Goal: Information Seeking & Learning: Learn about a topic

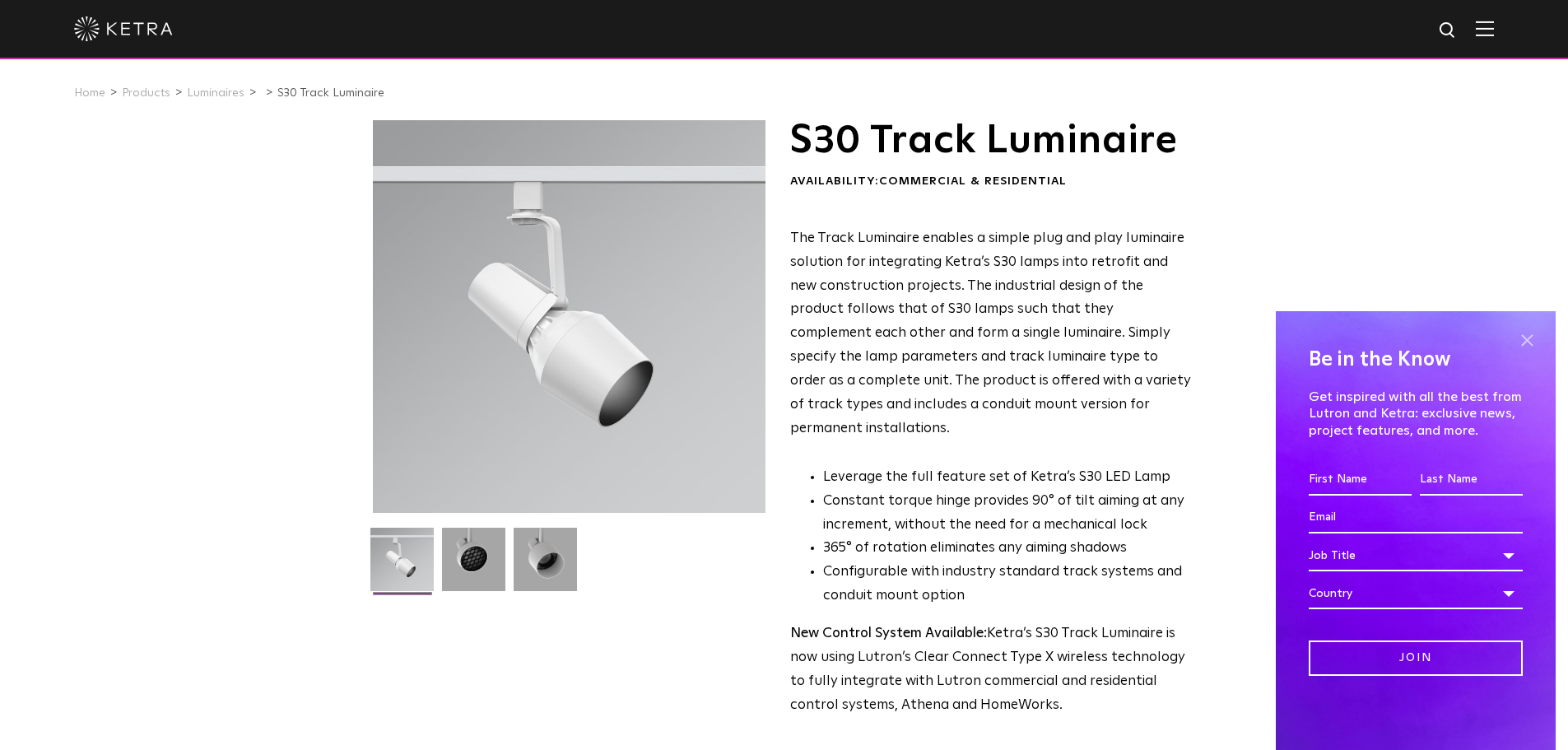
click at [1527, 333] on span at bounding box center [1528, 340] width 25 height 25
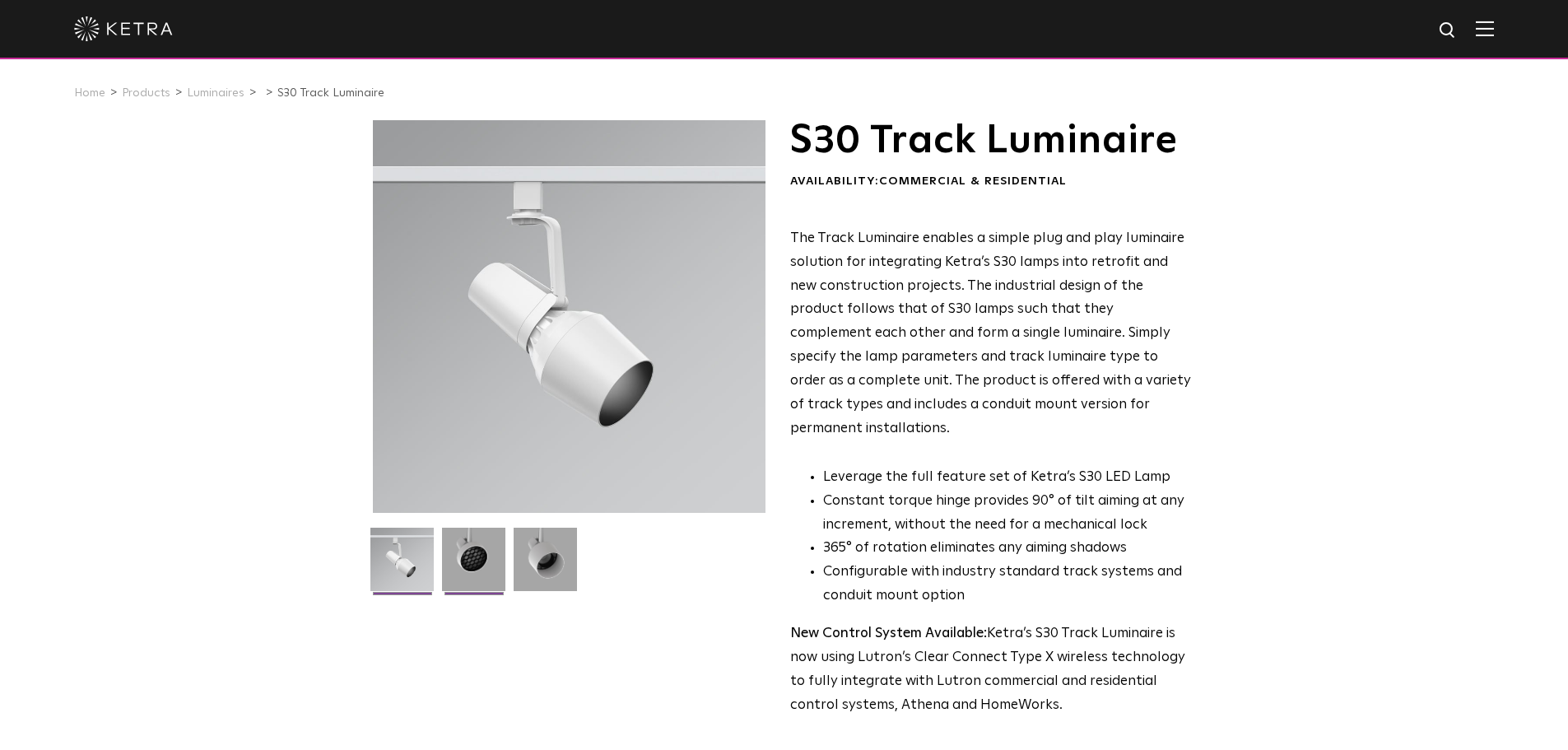
click at [456, 579] on img at bounding box center [474, 565] width 64 height 75
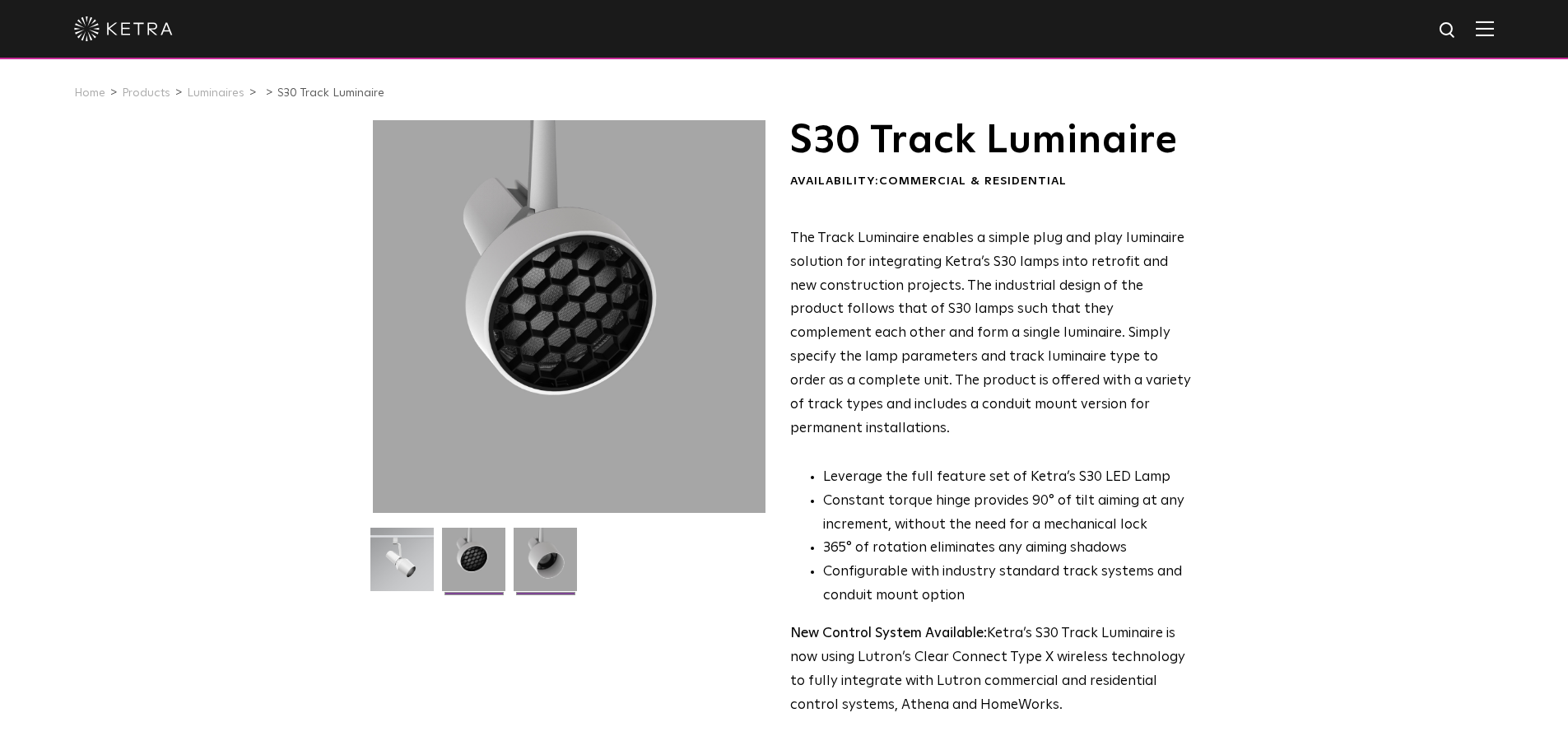
click at [538, 567] on img at bounding box center [545, 565] width 64 height 75
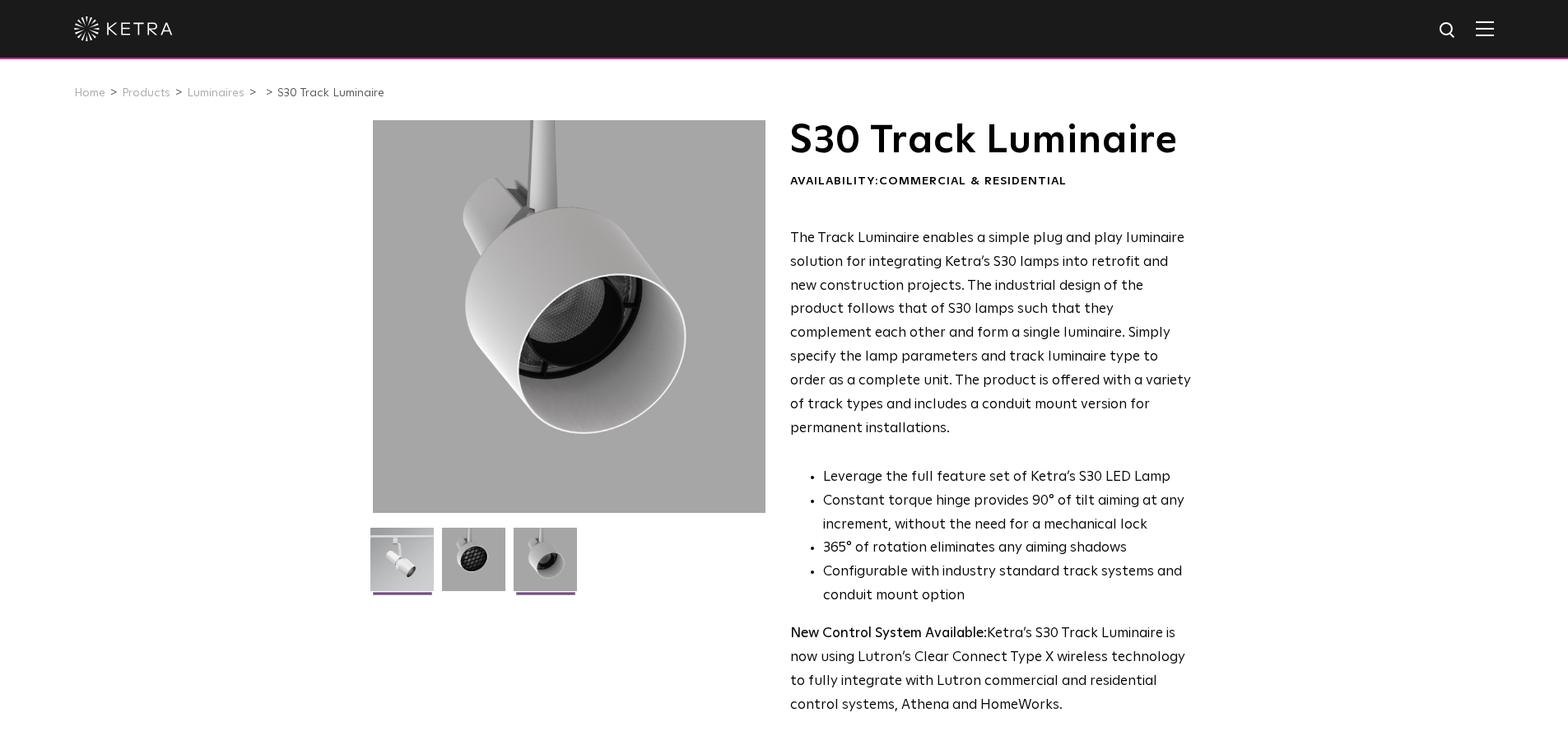
click at [382, 560] on img at bounding box center [402, 565] width 64 height 75
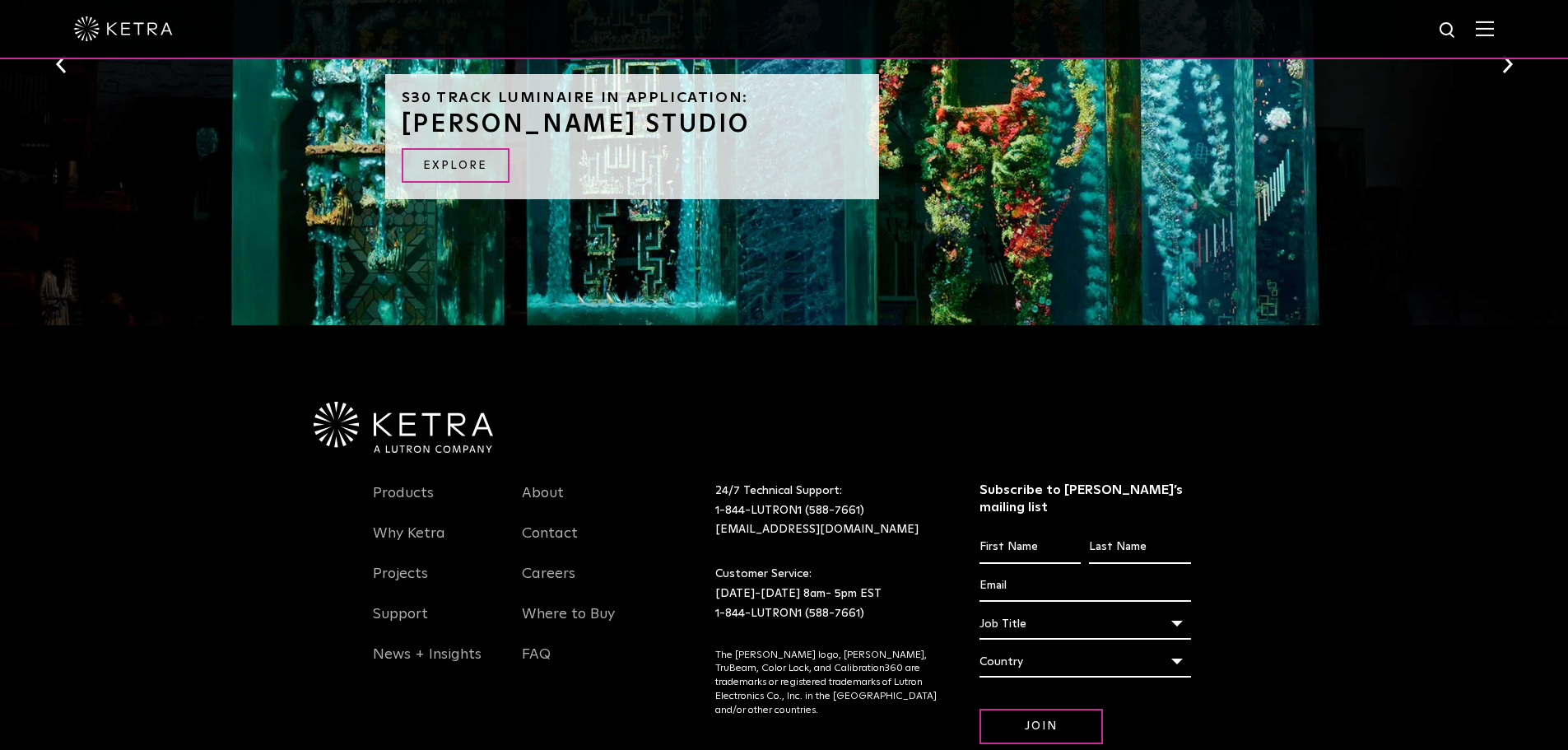
scroll to position [1728, 0]
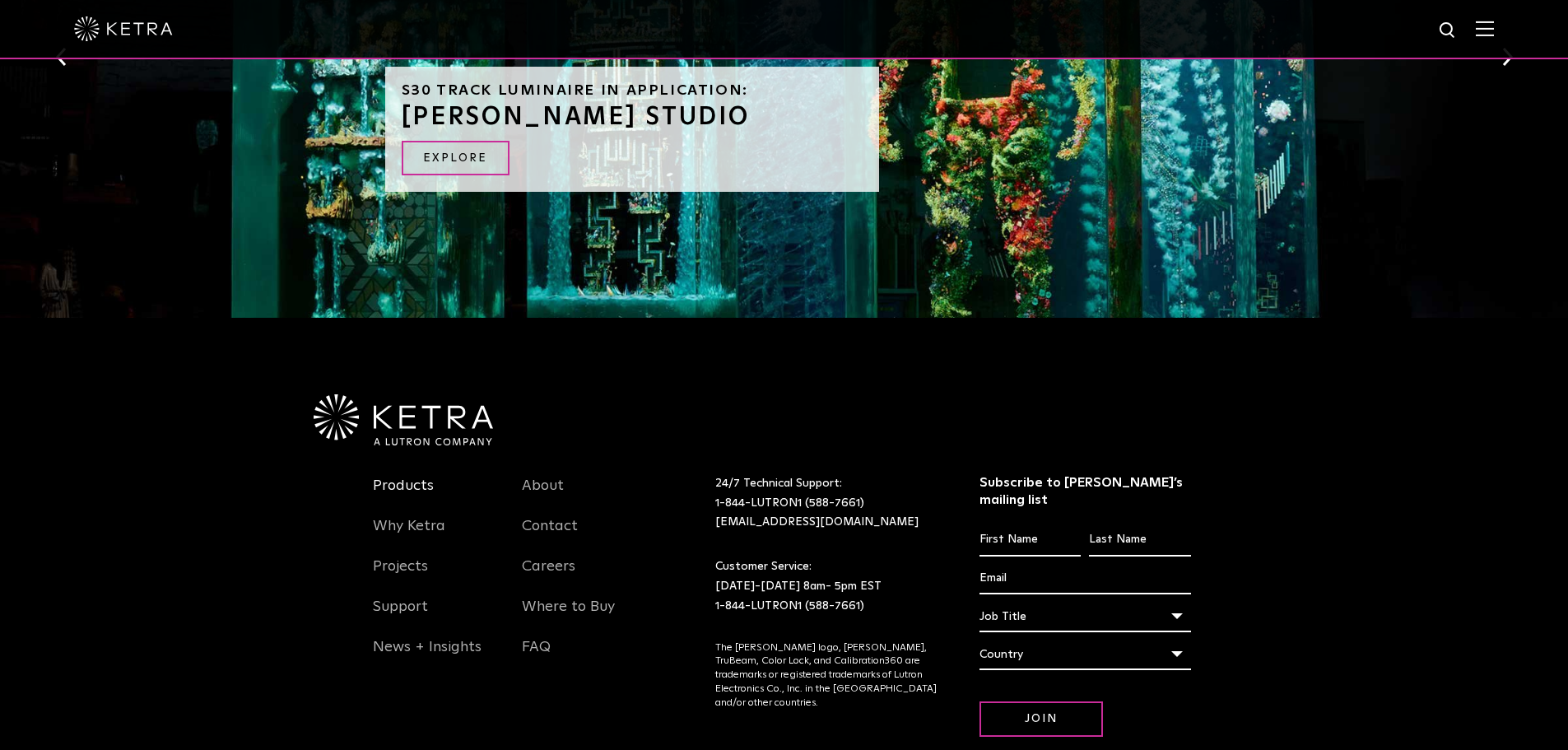
click at [390, 476] on link "Products" at bounding box center [404, 495] width 61 height 38
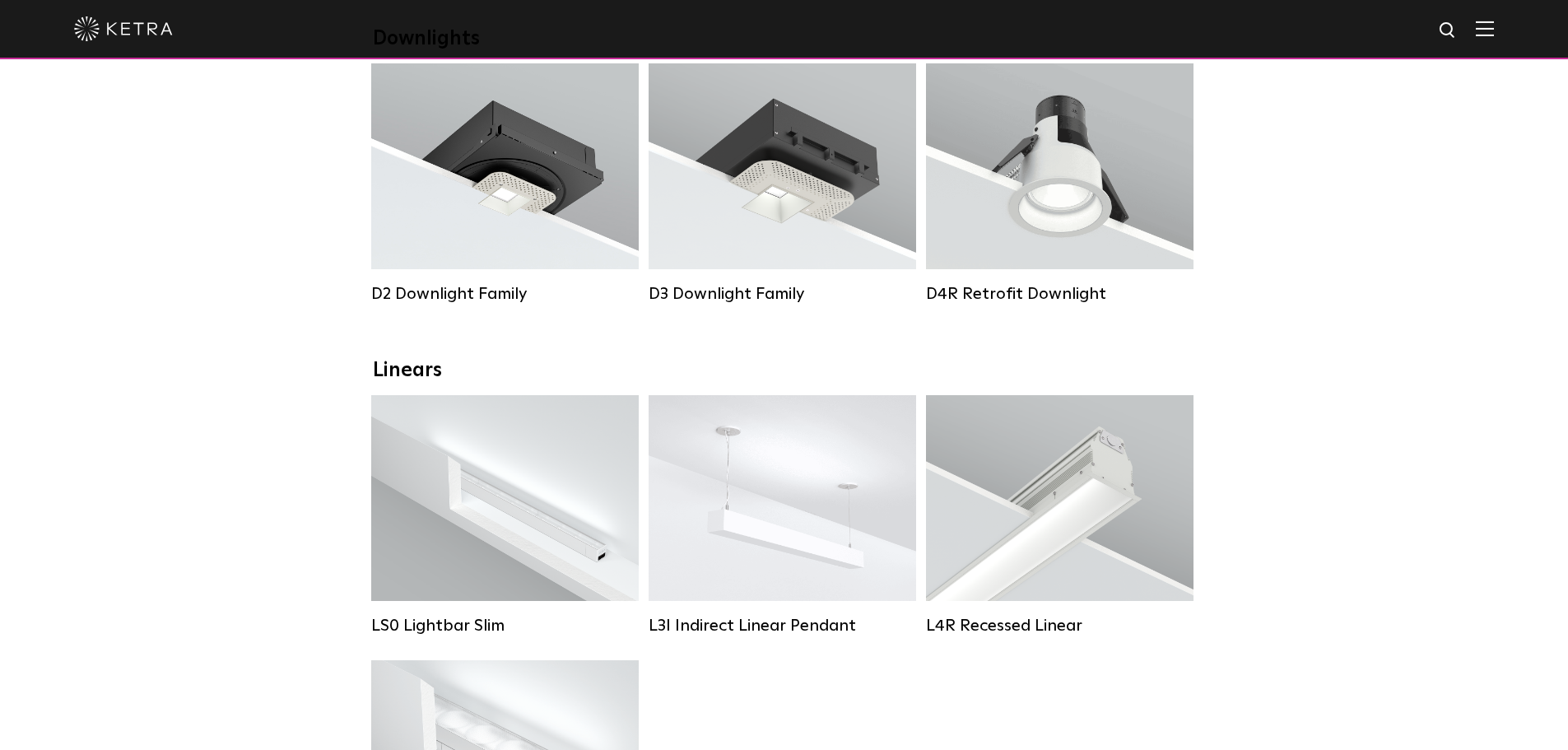
scroll to position [329, 0]
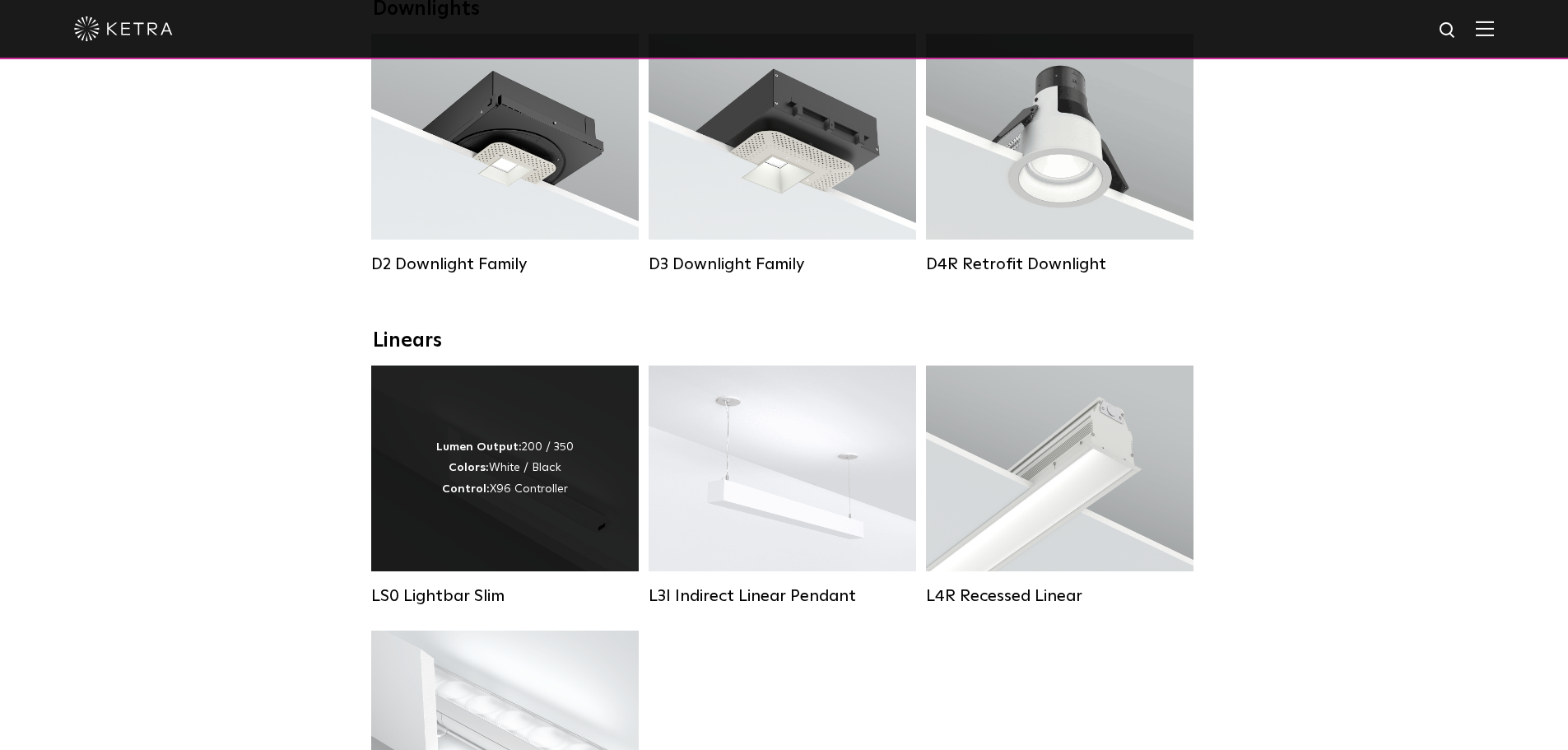
click at [500, 452] on strong "Lumen Output:" at bounding box center [478, 447] width 85 height 12
